Goal: Check status: Check status

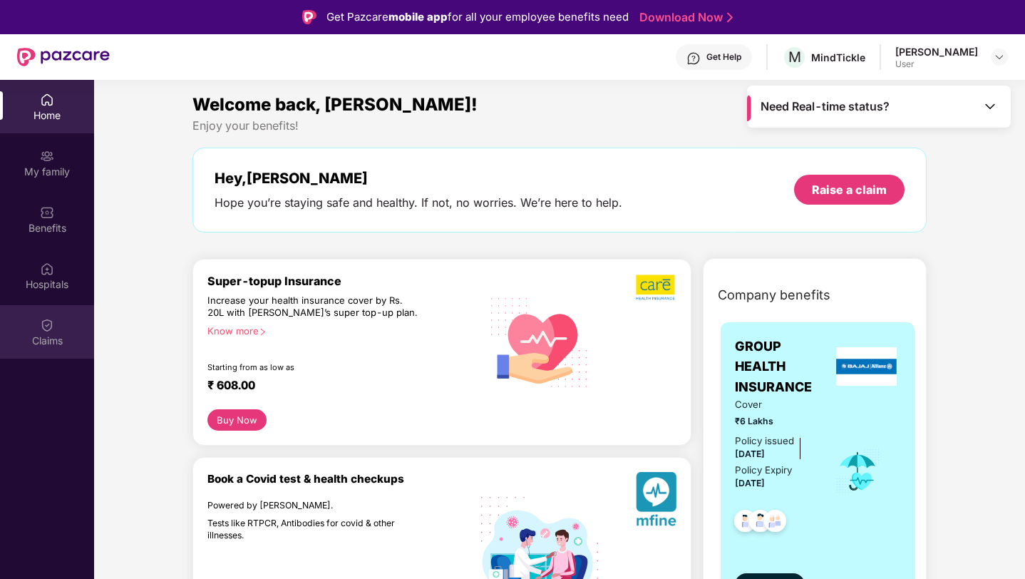
click at [41, 327] on img at bounding box center [47, 325] width 14 height 14
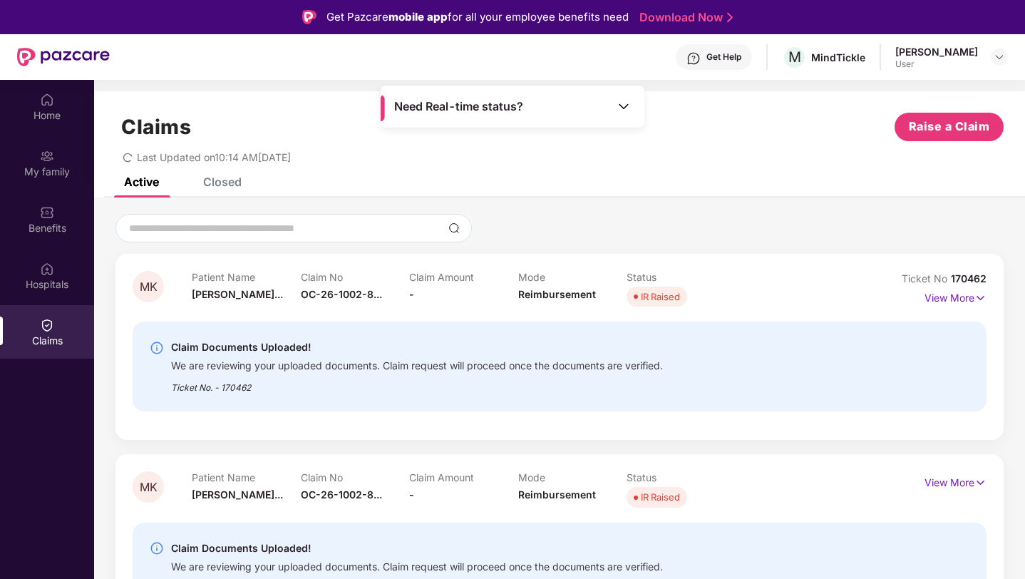
click at [567, 116] on div "Need Real-time status?" at bounding box center [513, 107] width 264 height 42
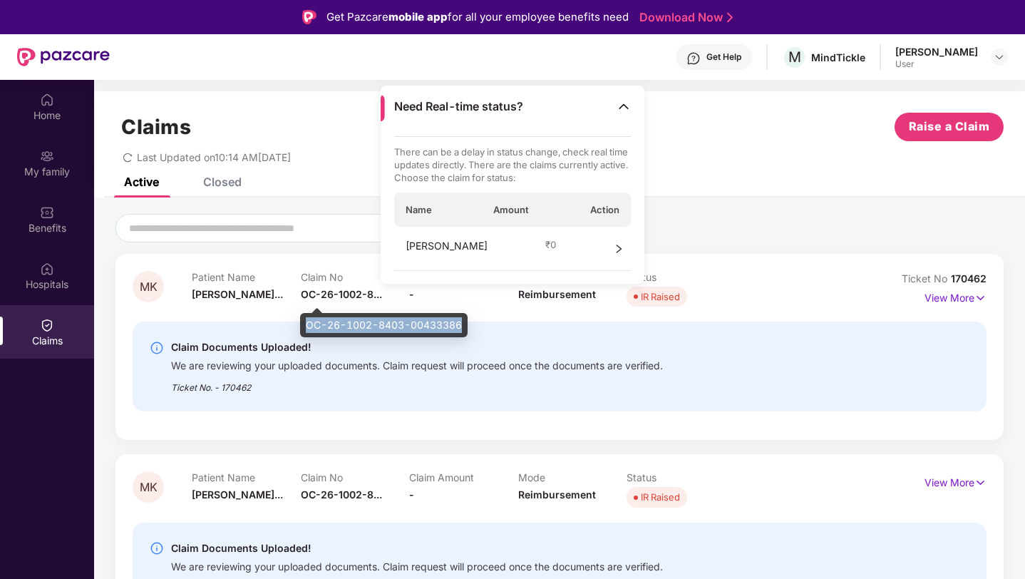
drag, startPoint x: 306, startPoint y: 326, endPoint x: 465, endPoint y: 318, distance: 159.1
click at [466, 319] on div "OC-26-1002-8403-00433386" at bounding box center [383, 325] width 167 height 24
copy div "OC-26-1002-8403-00433386"
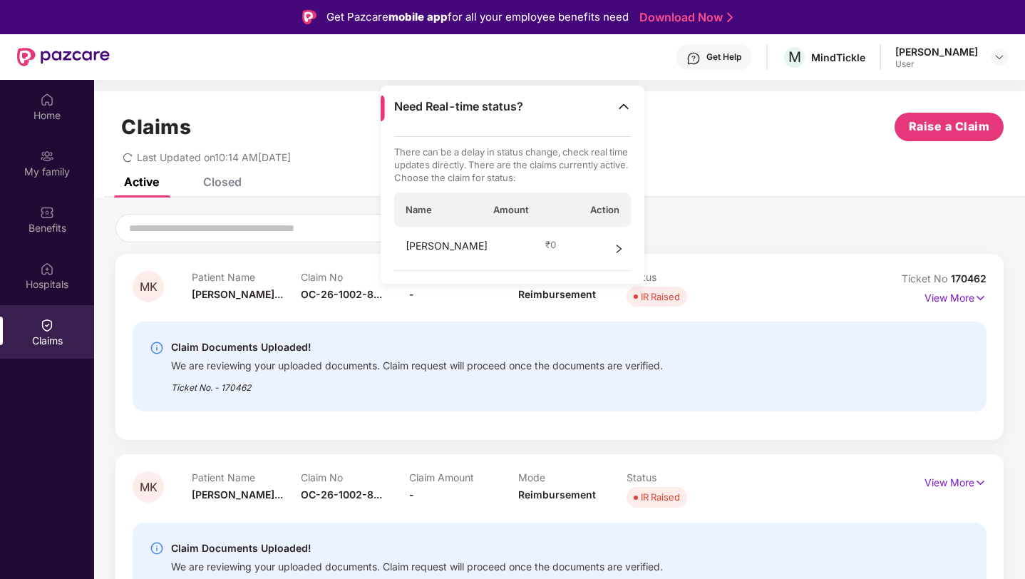
click at [599, 242] on div "[PERSON_NAME] ₹ 0" at bounding box center [512, 249] width 237 height 44
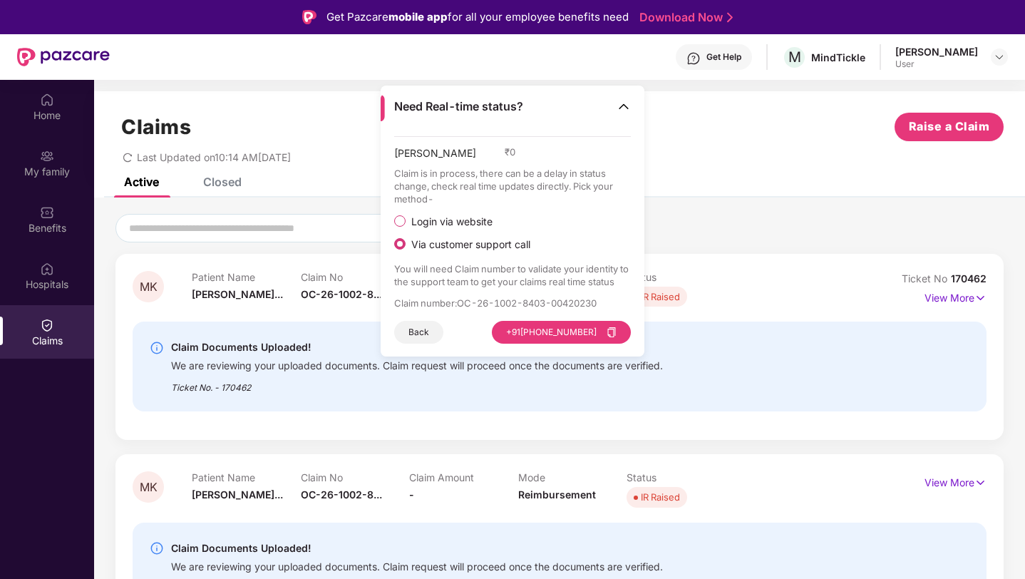
click at [433, 222] on span "Login via website" at bounding box center [452, 221] width 93 height 13
click at [609, 328] on button "Visit Website" at bounding box center [591, 332] width 80 height 23
click at [622, 108] on img at bounding box center [623, 106] width 14 height 14
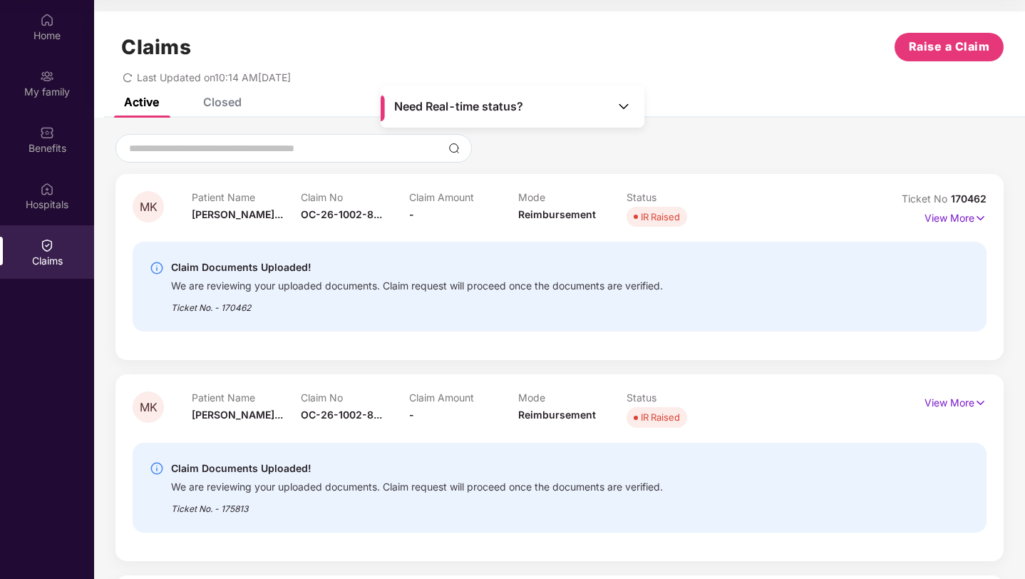
scroll to position [85, 0]
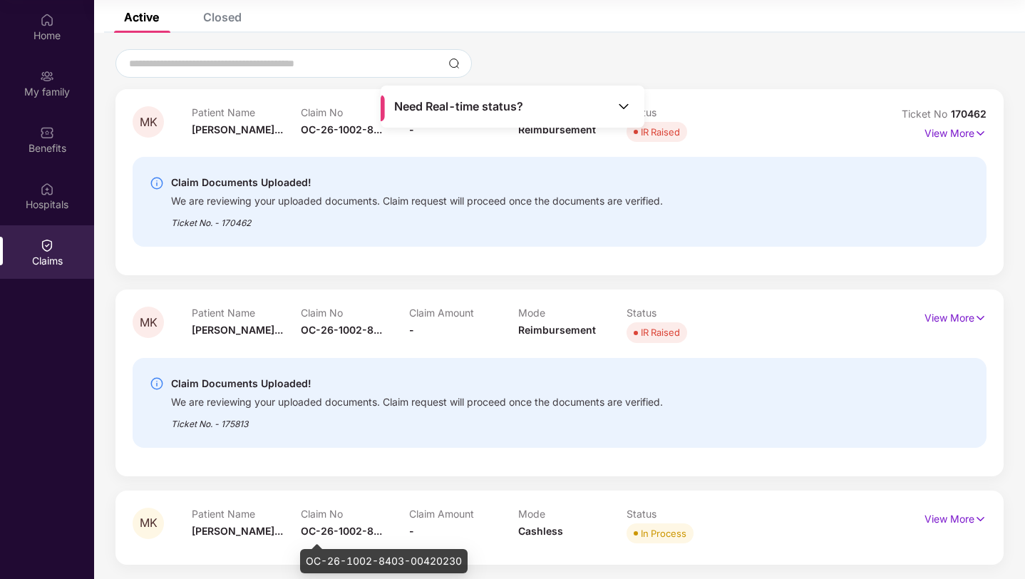
click at [353, 522] on div "Claim No OC-26-1002-8..." at bounding box center [355, 526] width 109 height 39
click at [353, 525] on span "OC-26-1002-8..." at bounding box center [341, 531] width 81 height 12
